Goal: Find specific page/section: Locate a particular part of the current website

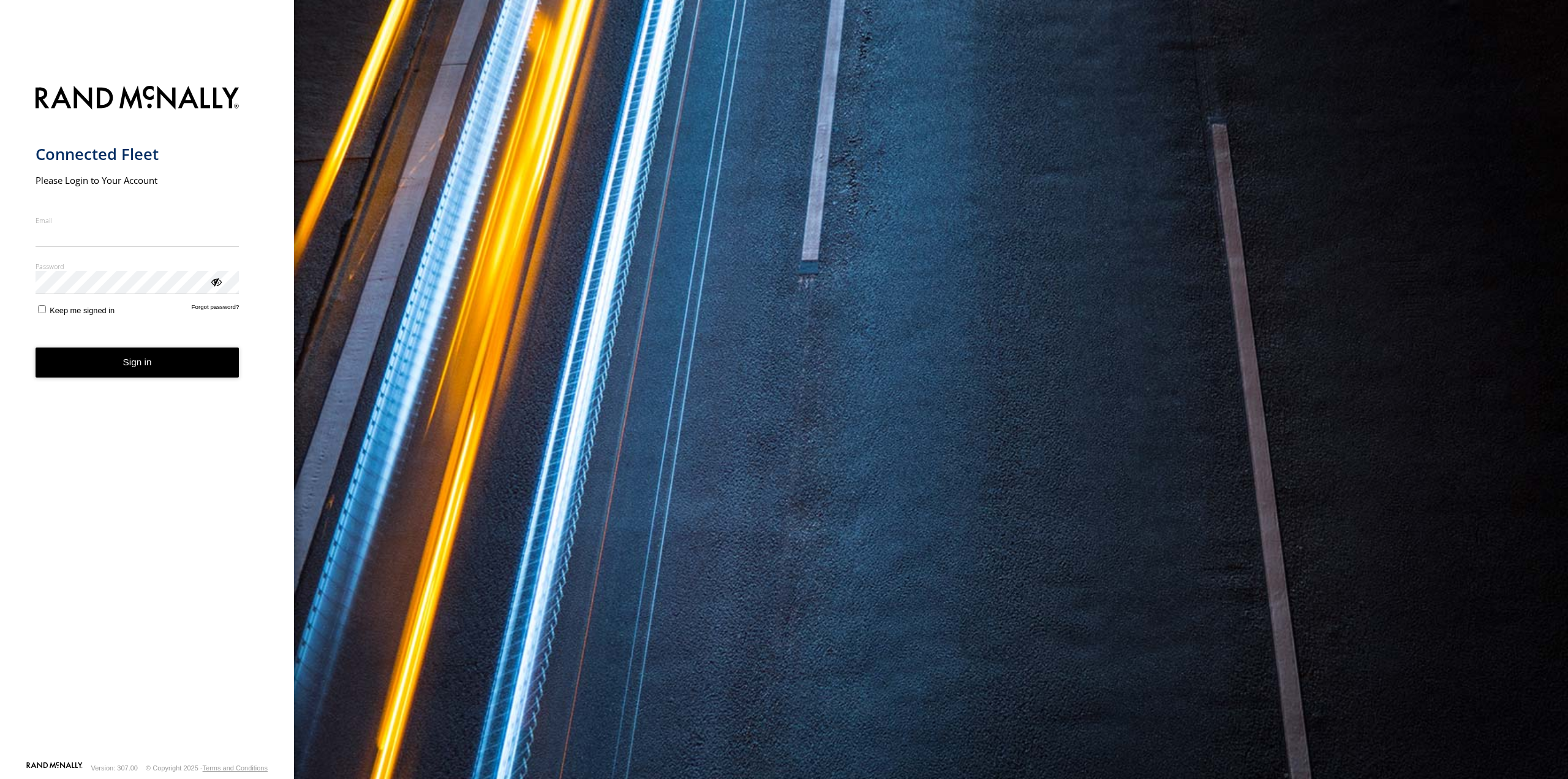
type input "**********"
click at [110, 388] on form "**********" at bounding box center [147, 419] width 224 height 682
click at [113, 364] on button "Sign in" at bounding box center [138, 362] width 204 height 30
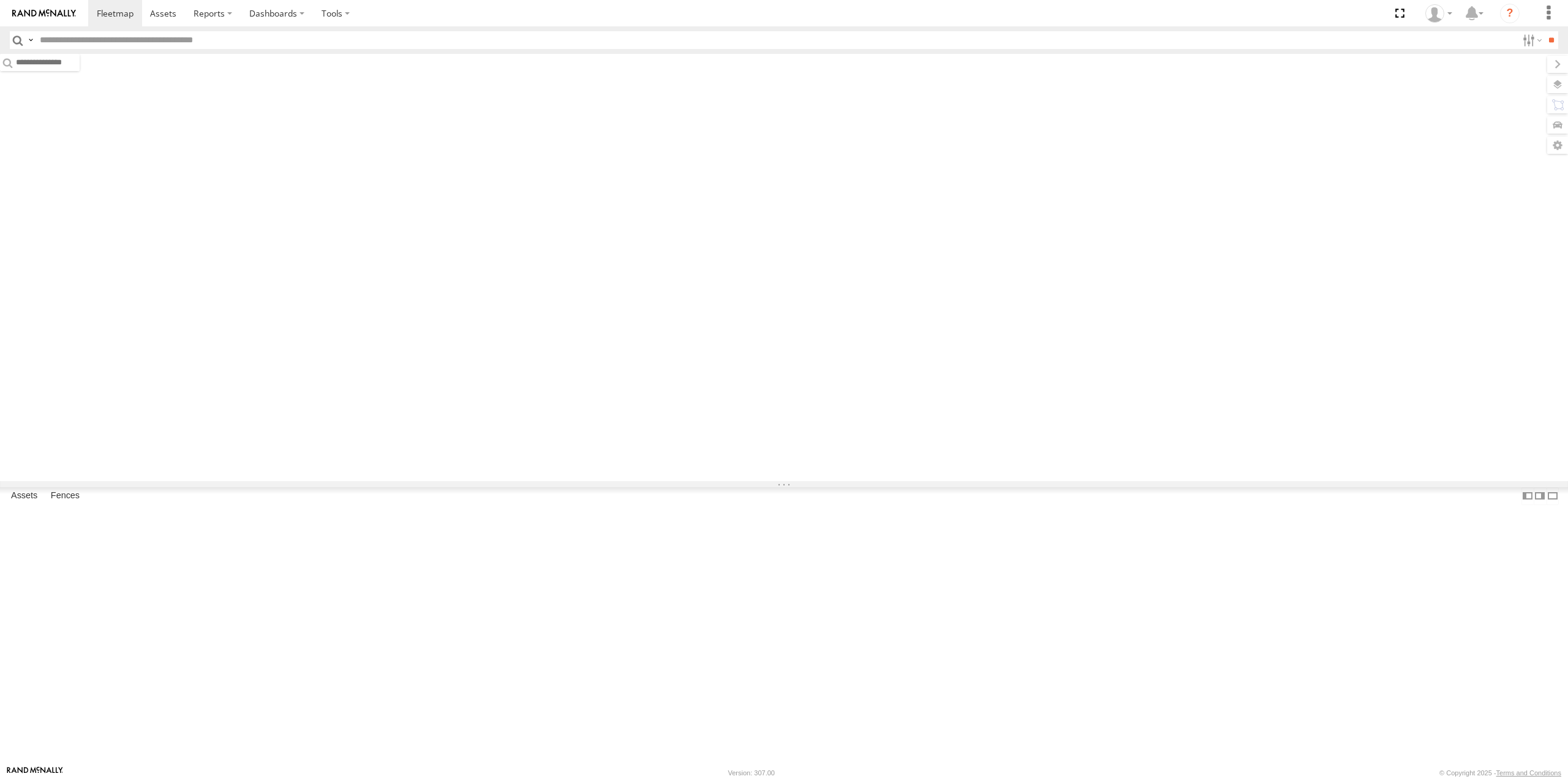
type input "****"
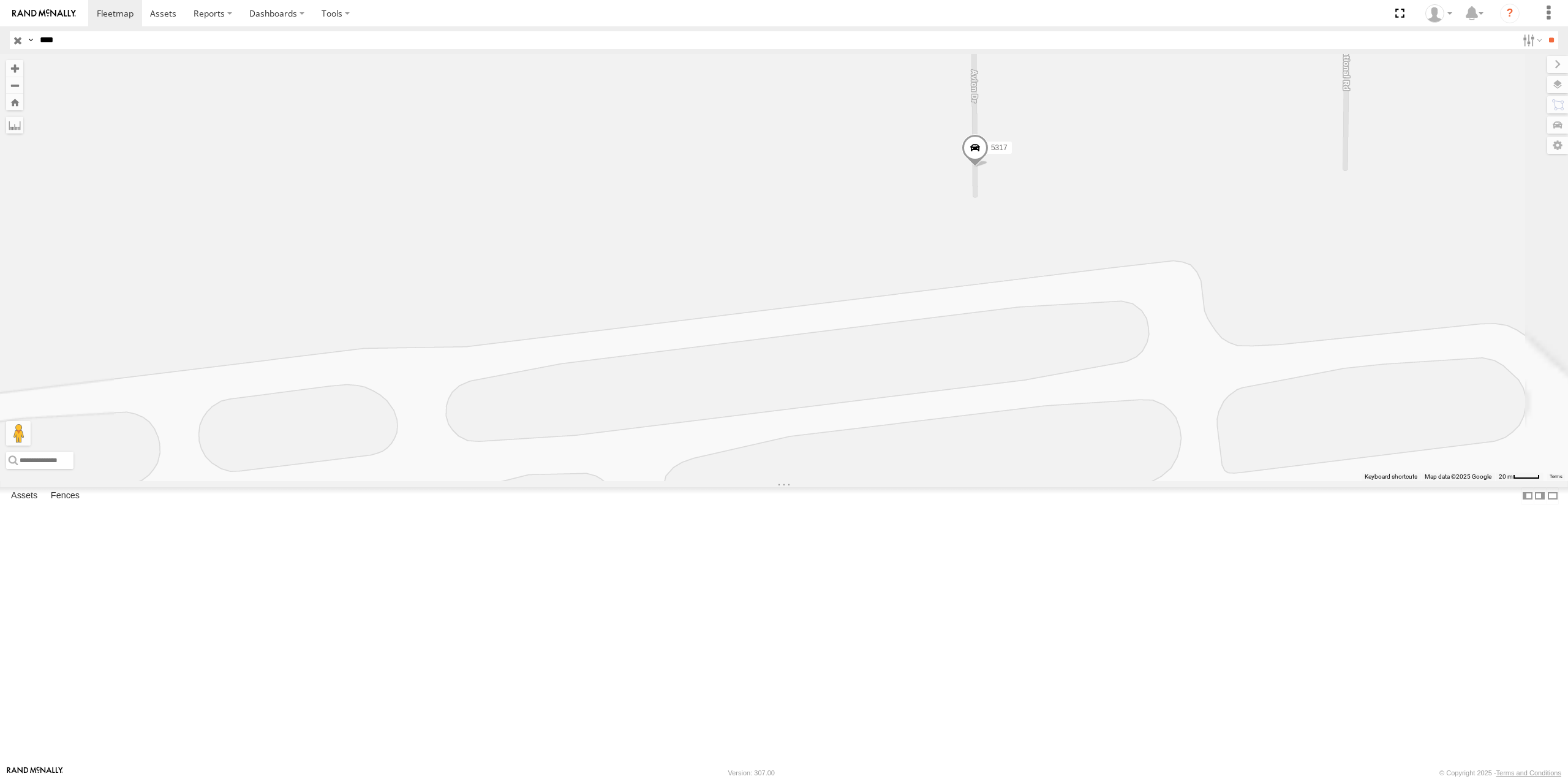
drag, startPoint x: 512, startPoint y: 283, endPoint x: 1010, endPoint y: 383, distance: 507.9
click at [1010, 385] on div "5317" at bounding box center [784, 268] width 1568 height 427
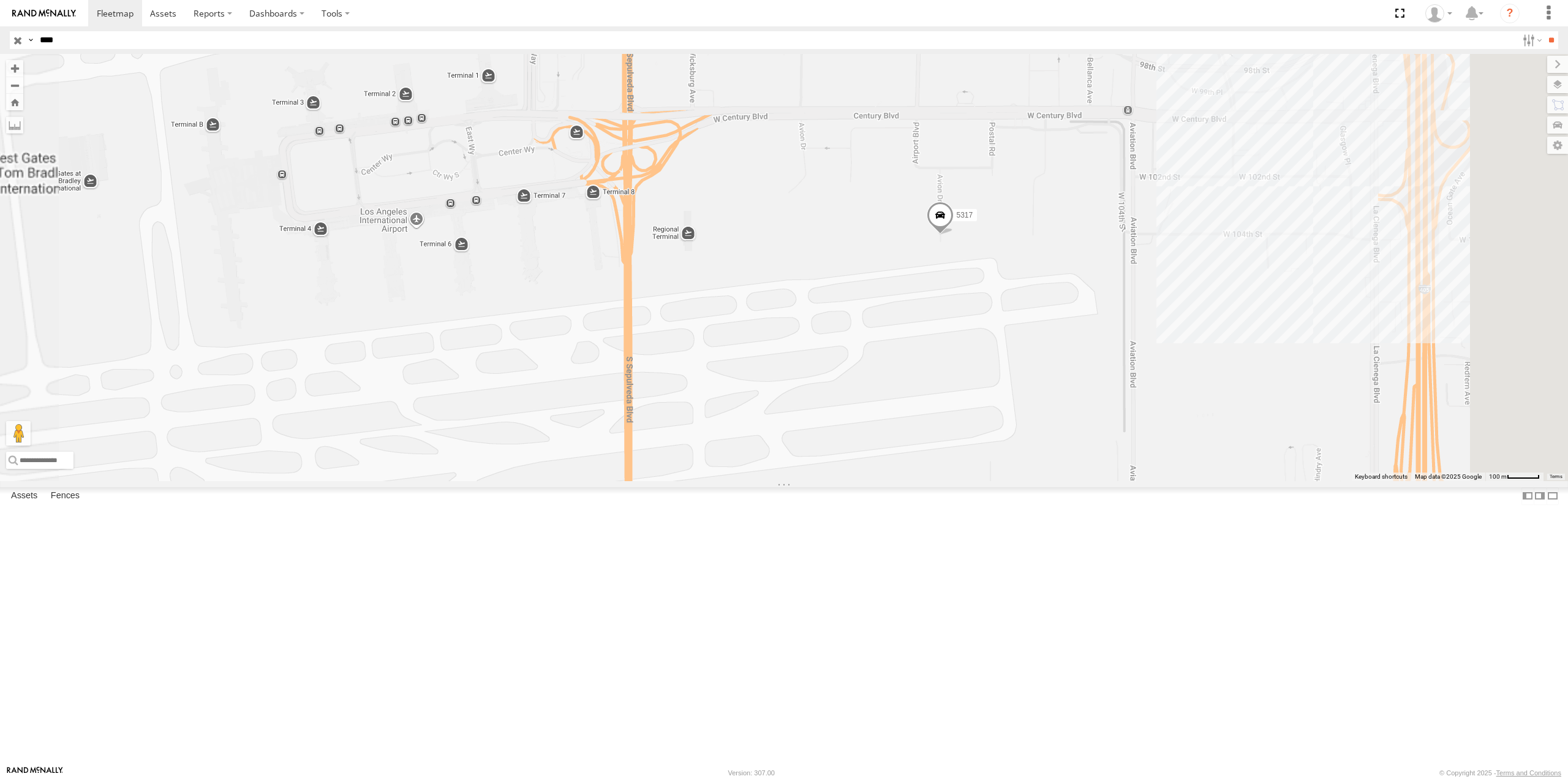
click at [765, 480] on div "5317" at bounding box center [784, 268] width 1568 height 427
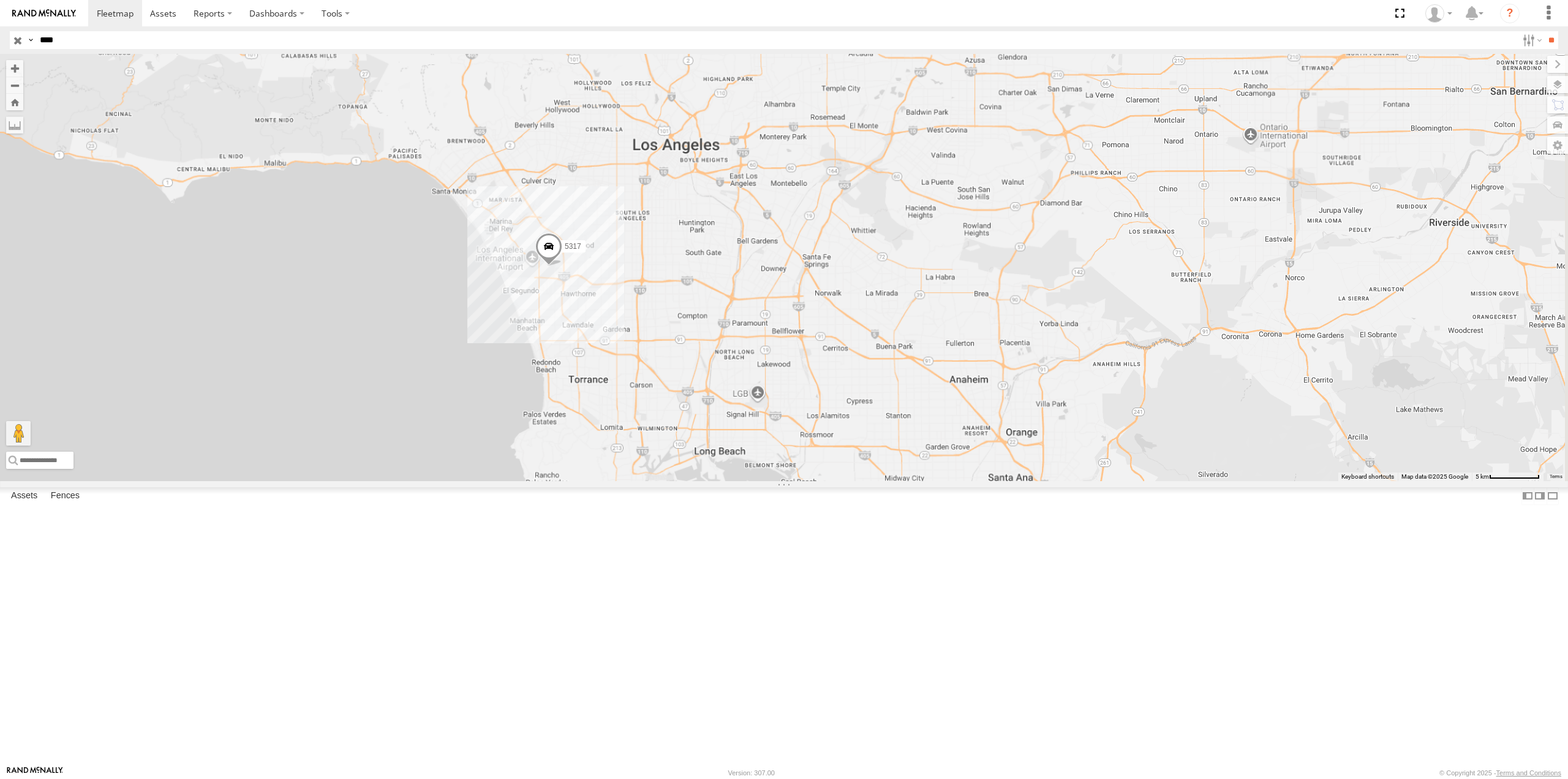
drag, startPoint x: 795, startPoint y: 580, endPoint x: 694, endPoint y: 434, distance: 177.5
click at [696, 437] on div "5317" at bounding box center [784, 268] width 1568 height 427
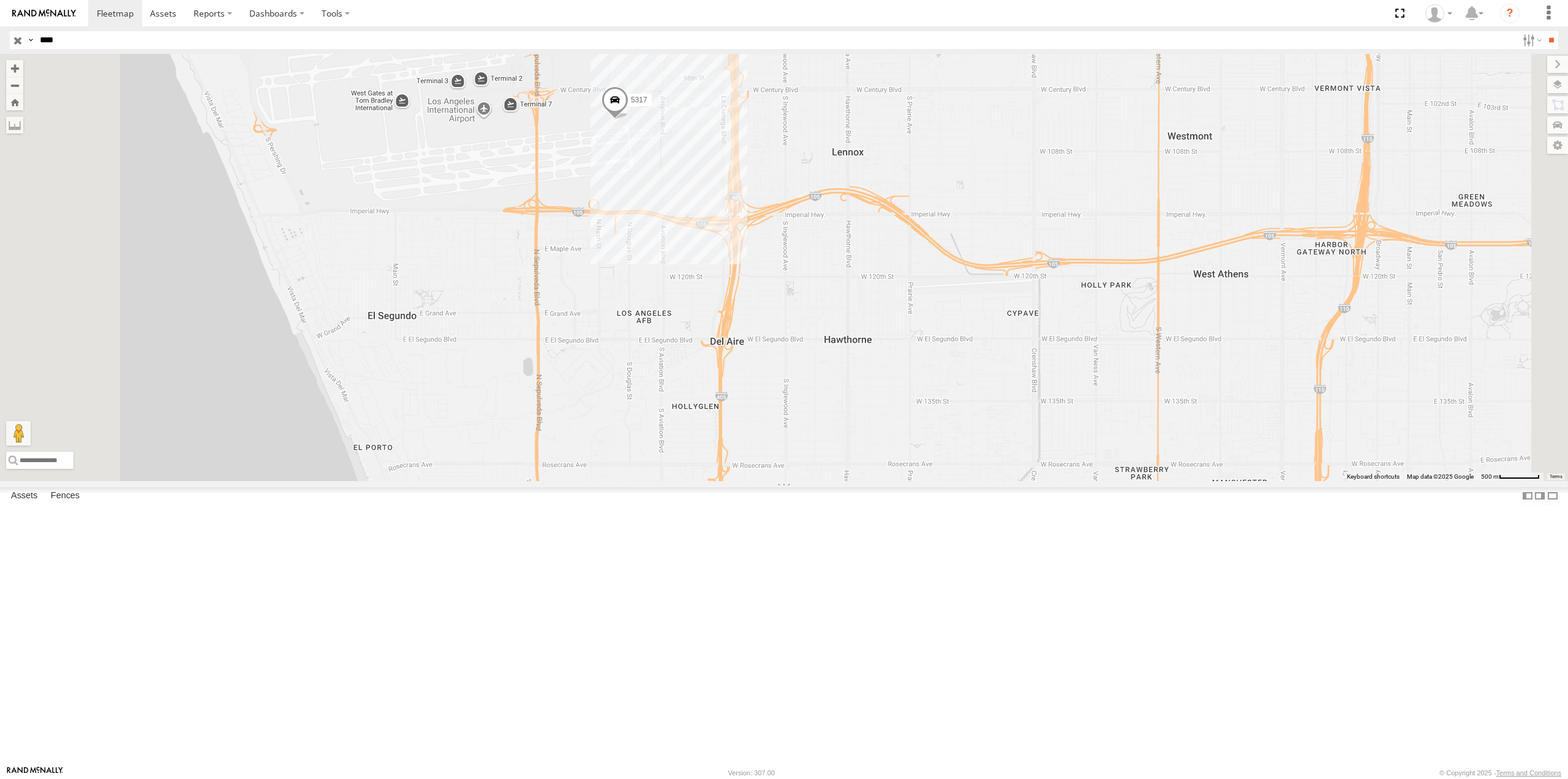
click at [18, 40] on input "button" at bounding box center [17, 40] width 16 height 17
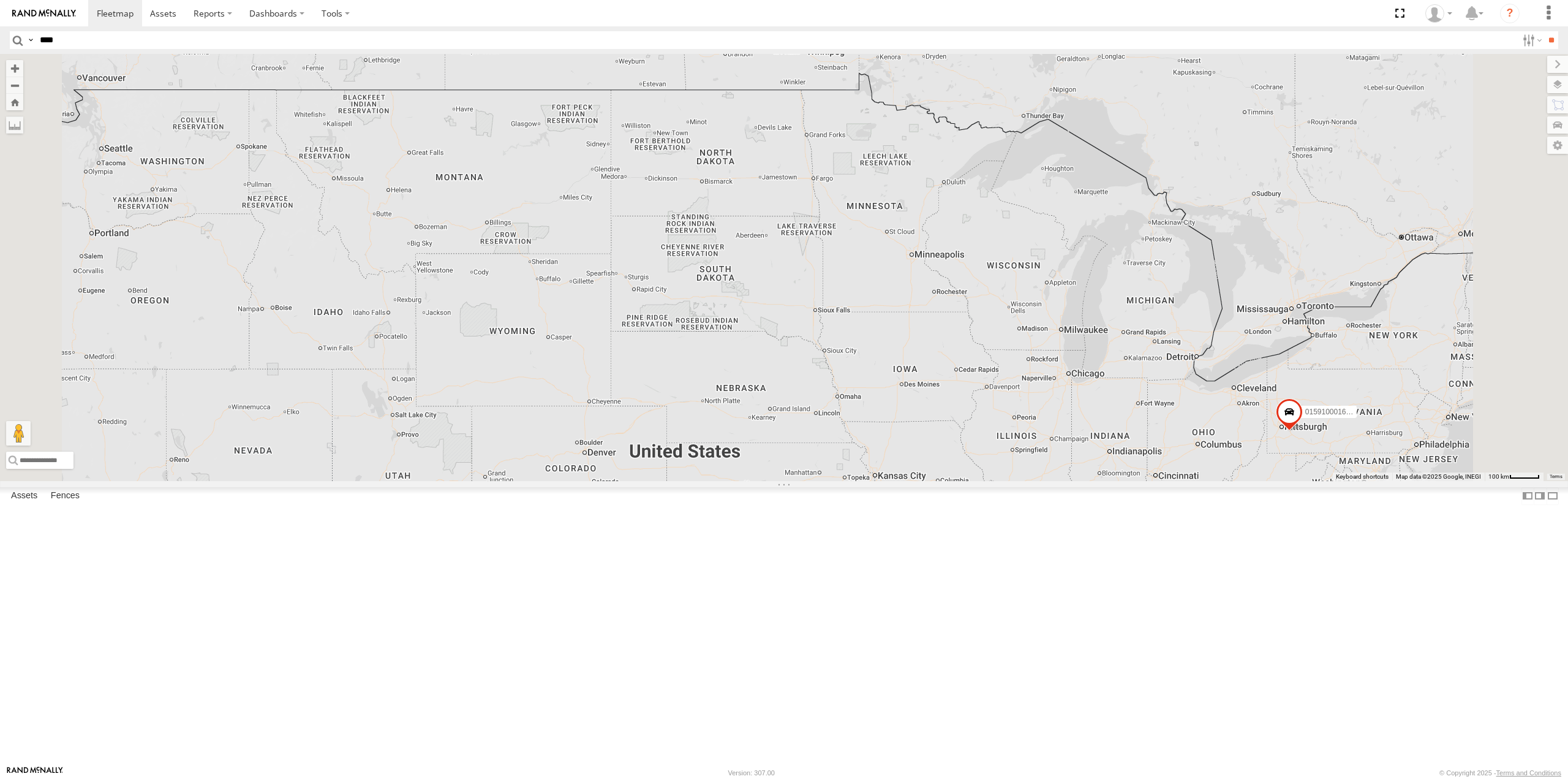
drag, startPoint x: 1099, startPoint y: 327, endPoint x: 1065, endPoint y: 583, distance: 258.2
click at [1065, 480] on div "58 2 015910001673808" at bounding box center [784, 268] width 1568 height 427
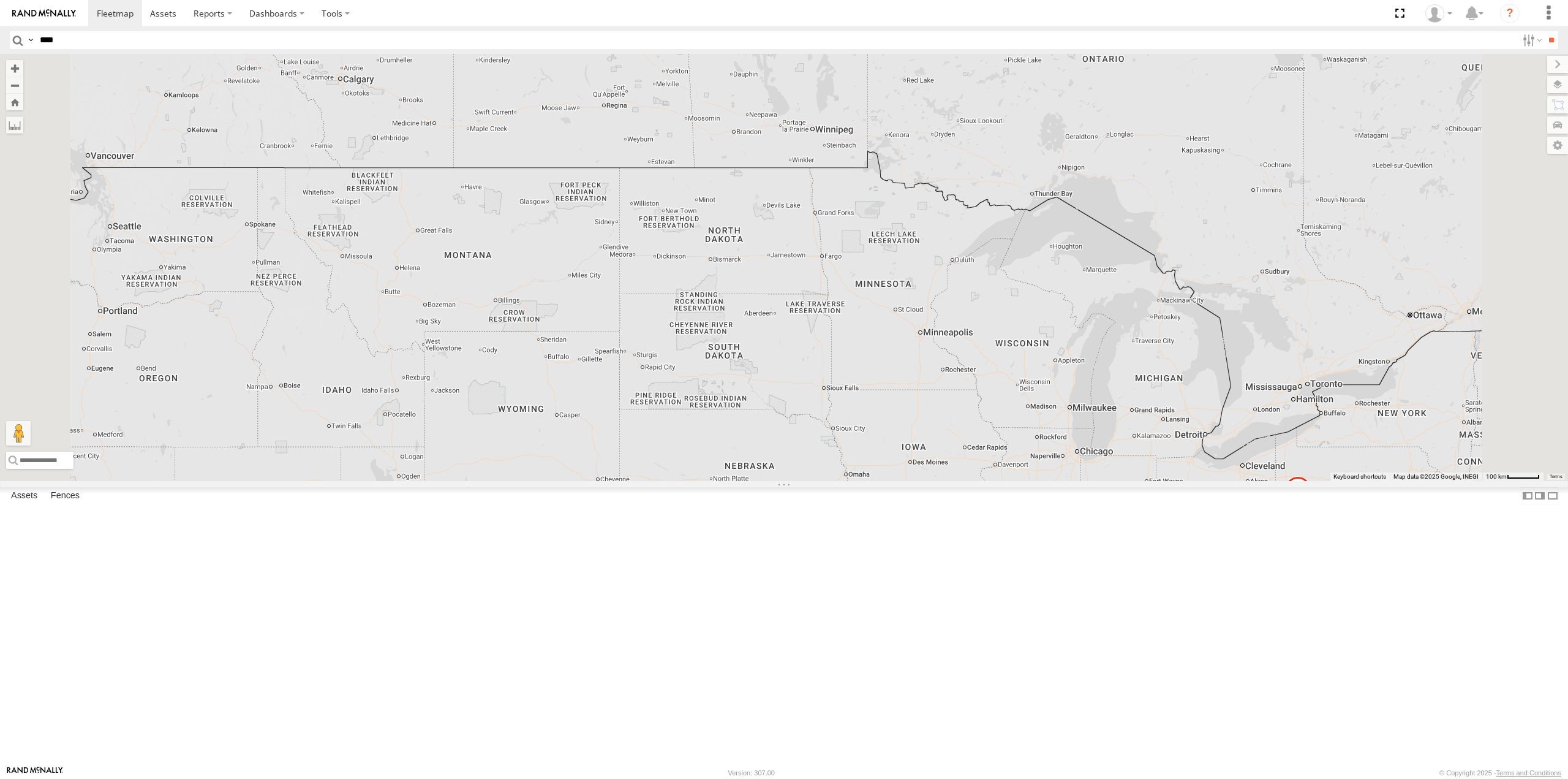
drag, startPoint x: 962, startPoint y: 312, endPoint x: 976, endPoint y: 418, distance: 106.9
click at [976, 418] on div "58 2 015910001673808" at bounding box center [784, 268] width 1568 height 427
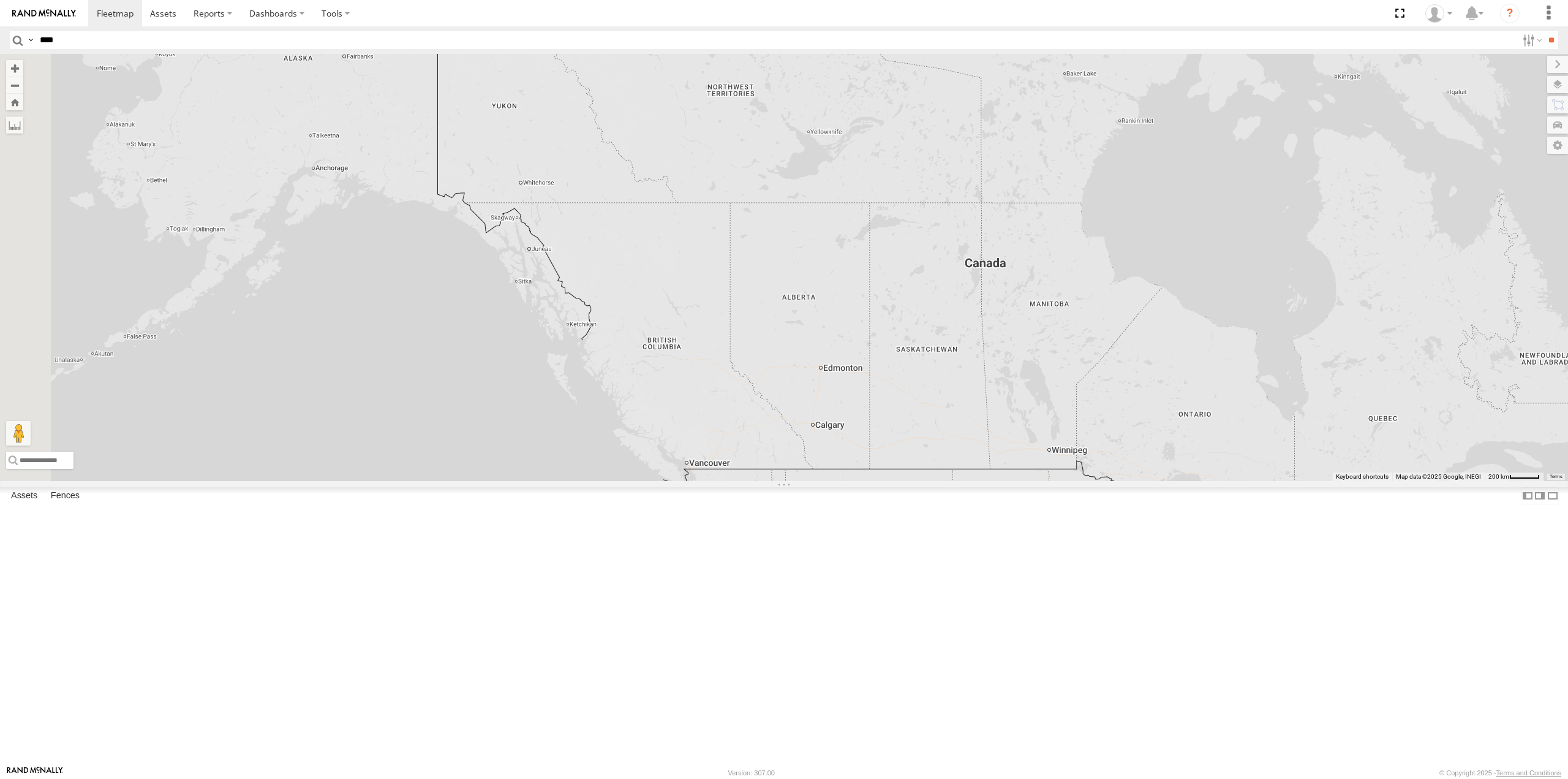
drag, startPoint x: 588, startPoint y: 347, endPoint x: 840, endPoint y: 600, distance: 357.1
click at [840, 480] on div "015910001673808 60" at bounding box center [784, 268] width 1568 height 427
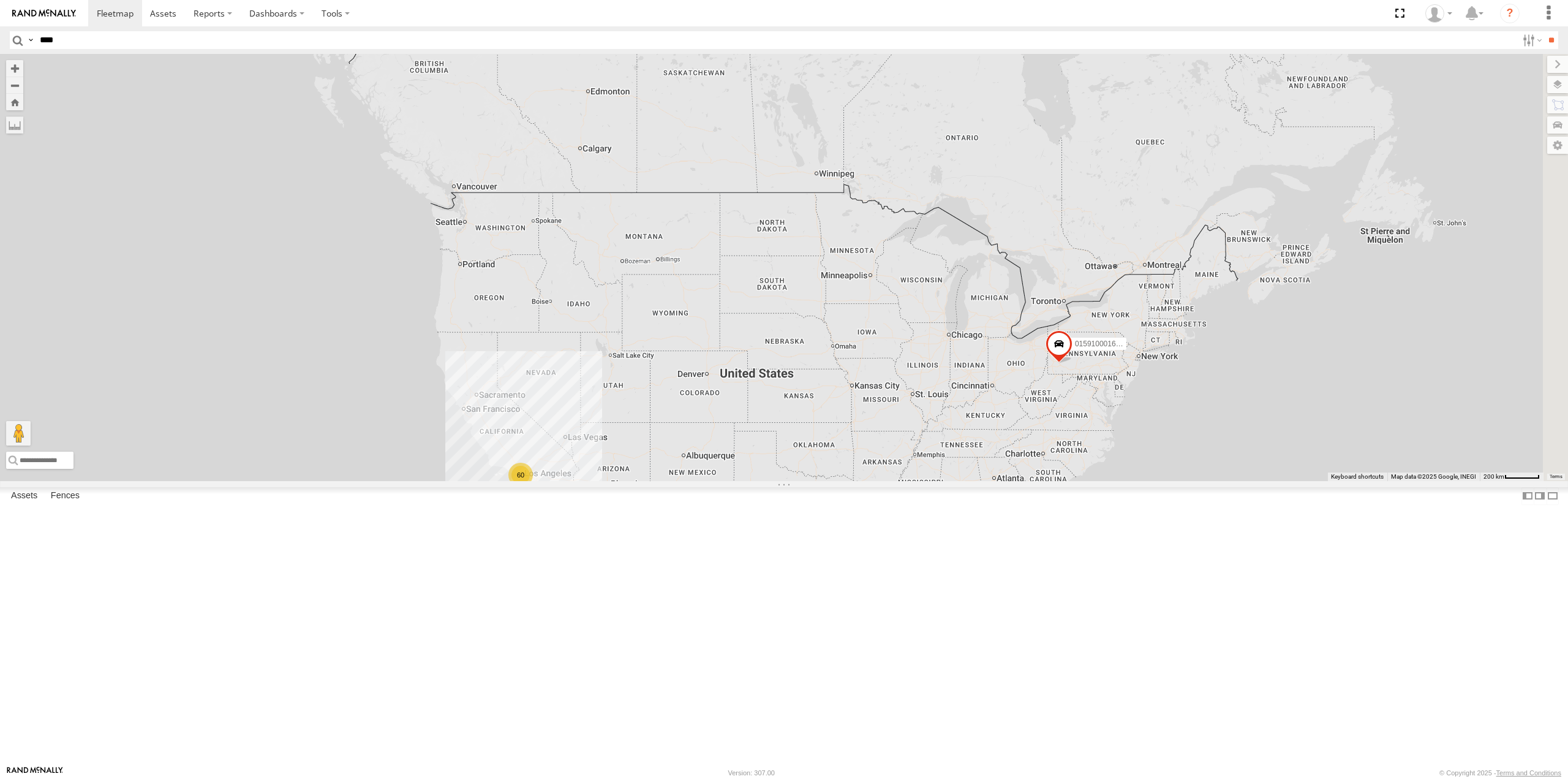
drag, startPoint x: 1040, startPoint y: 640, endPoint x: 792, endPoint y: 369, distance: 367.3
click at [802, 363] on div "015910001673808 60" at bounding box center [784, 268] width 1568 height 427
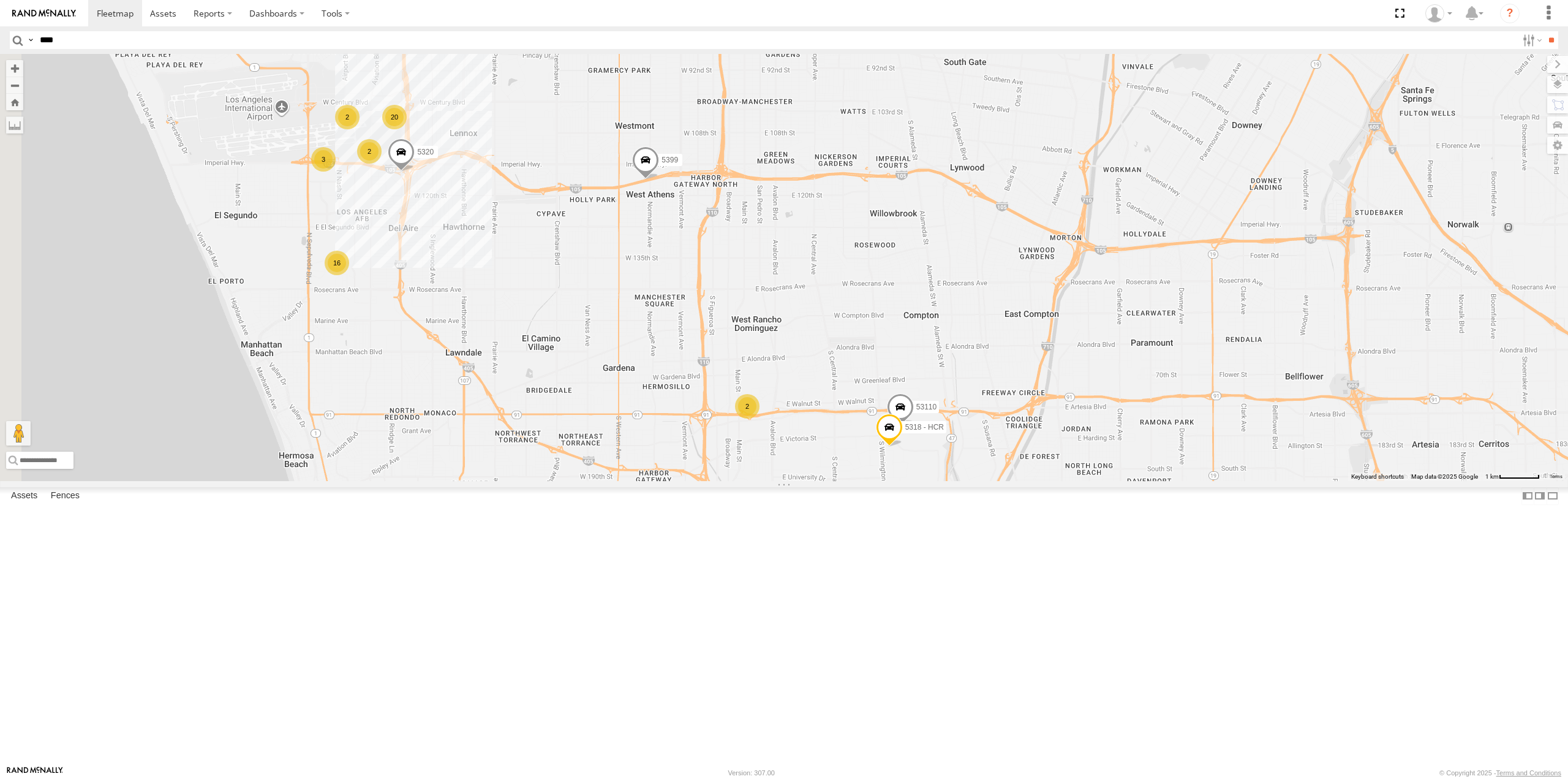
drag, startPoint x: 408, startPoint y: 400, endPoint x: 562, endPoint y: 608, distance: 258.8
click at [562, 480] on div "015910001673808 20 2 53110 5399 16 5320 2 3 2 3 2 5318 - HCR" at bounding box center [784, 268] width 1568 height 427
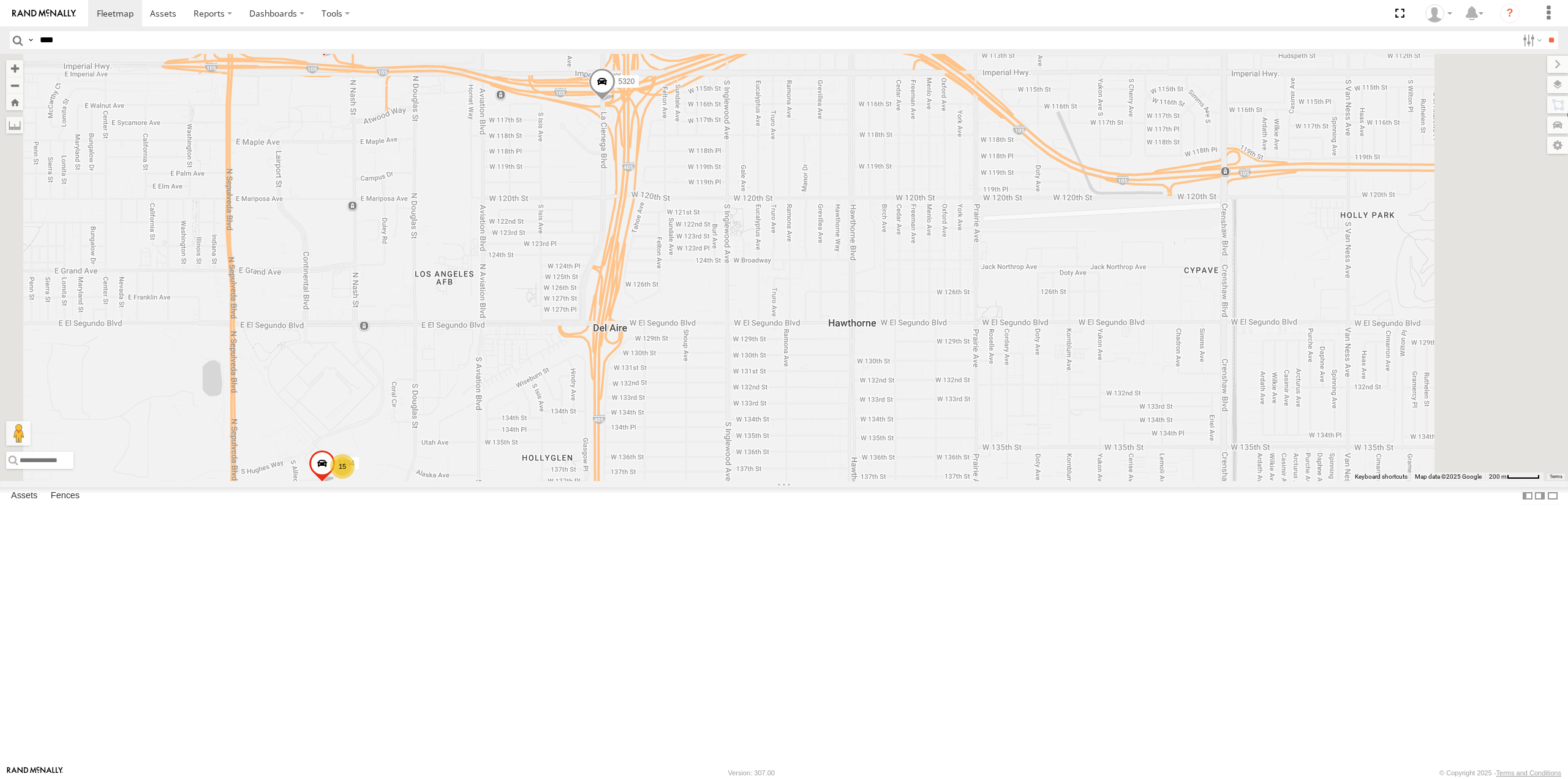
drag, startPoint x: 624, startPoint y: 563, endPoint x: 598, endPoint y: 461, distance: 105.3
click at [598, 461] on div "015910001673808 53110 5399 5320 5318 - HCR 5339 5324 53116 5364 53113 53105 531…" at bounding box center [784, 268] width 1568 height 427
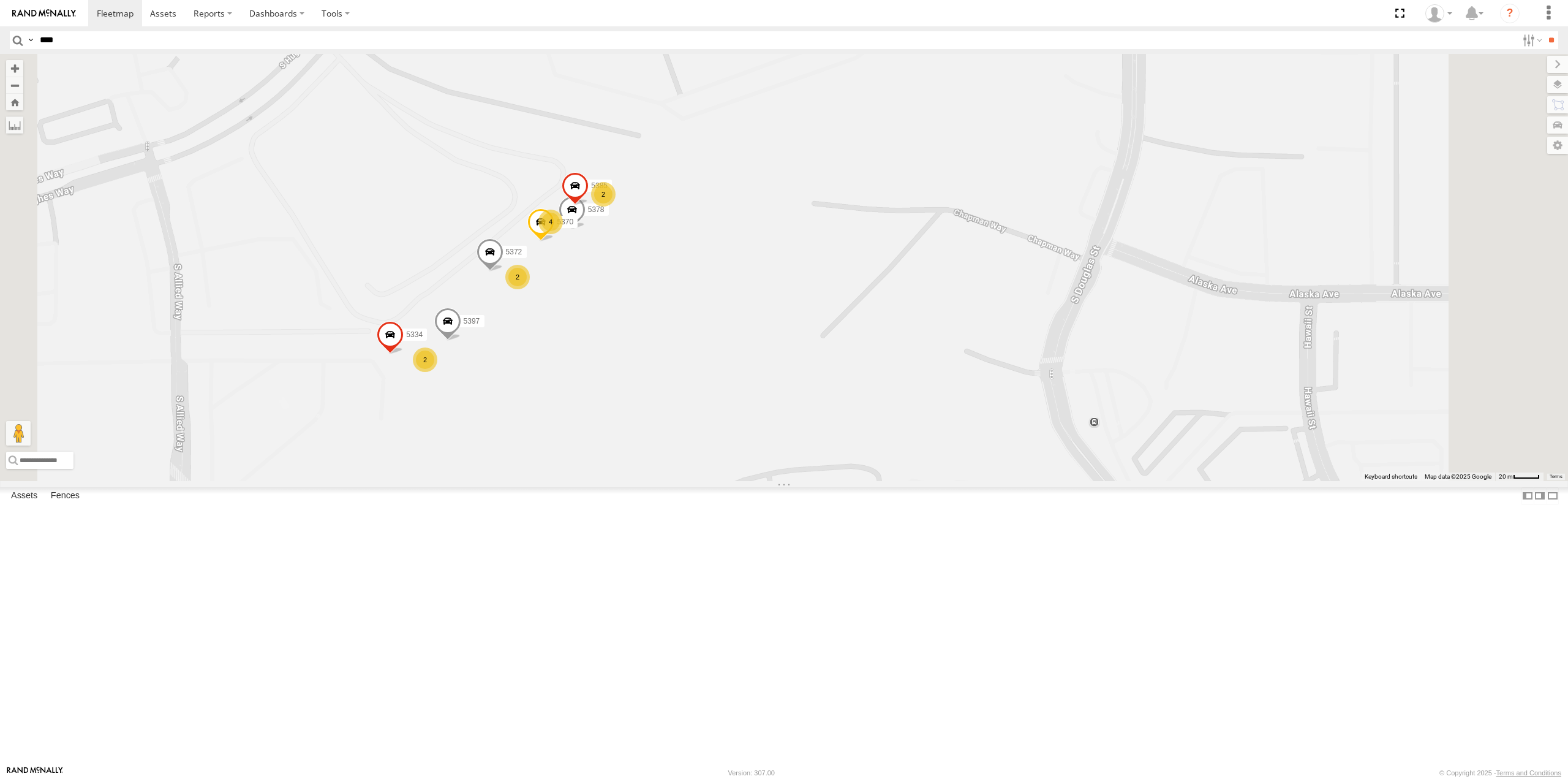
drag, startPoint x: 661, startPoint y: 636, endPoint x: 697, endPoint y: 486, distance: 154.3
click at [697, 480] on div "015910001673808 53110 5399 5320 5318 - HCR 5339 5324 53116 5364 53113 53105 531…" at bounding box center [784, 268] width 1568 height 427
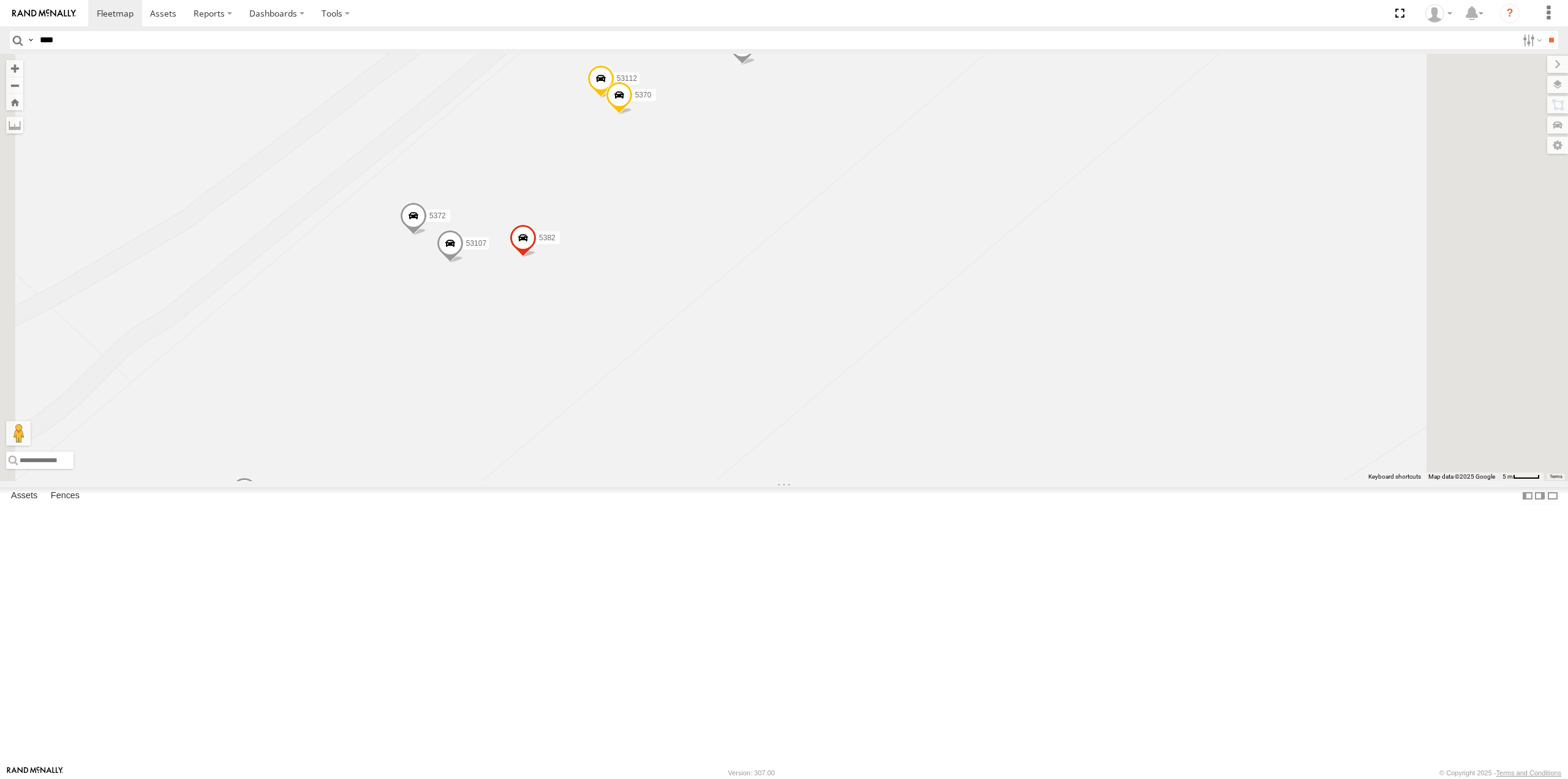
drag, startPoint x: 836, startPoint y: 397, endPoint x: 799, endPoint y: 594, distance: 200.4
click at [799, 480] on div "015910001673808 53110 5399 5320 5318 - HCR 5339 5324 53116 5364 53113 53105 531…" at bounding box center [784, 268] width 1568 height 427
